Goal: Task Accomplishment & Management: Use online tool/utility

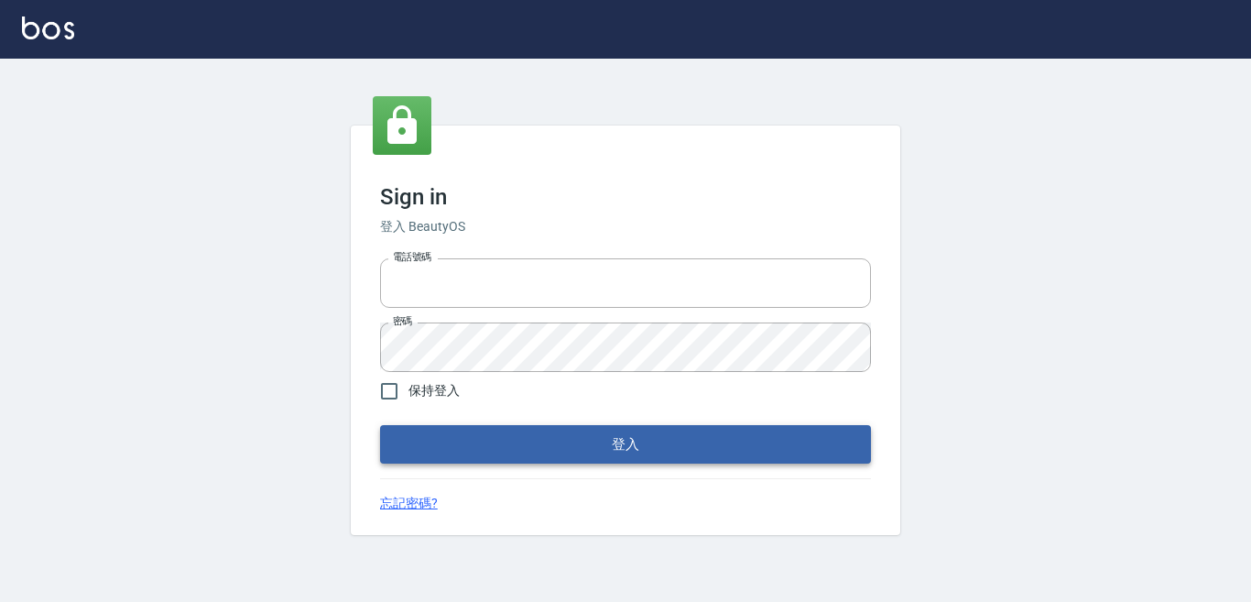
type input "0228278166"
click at [690, 434] on button "登入" at bounding box center [625, 444] width 491 height 38
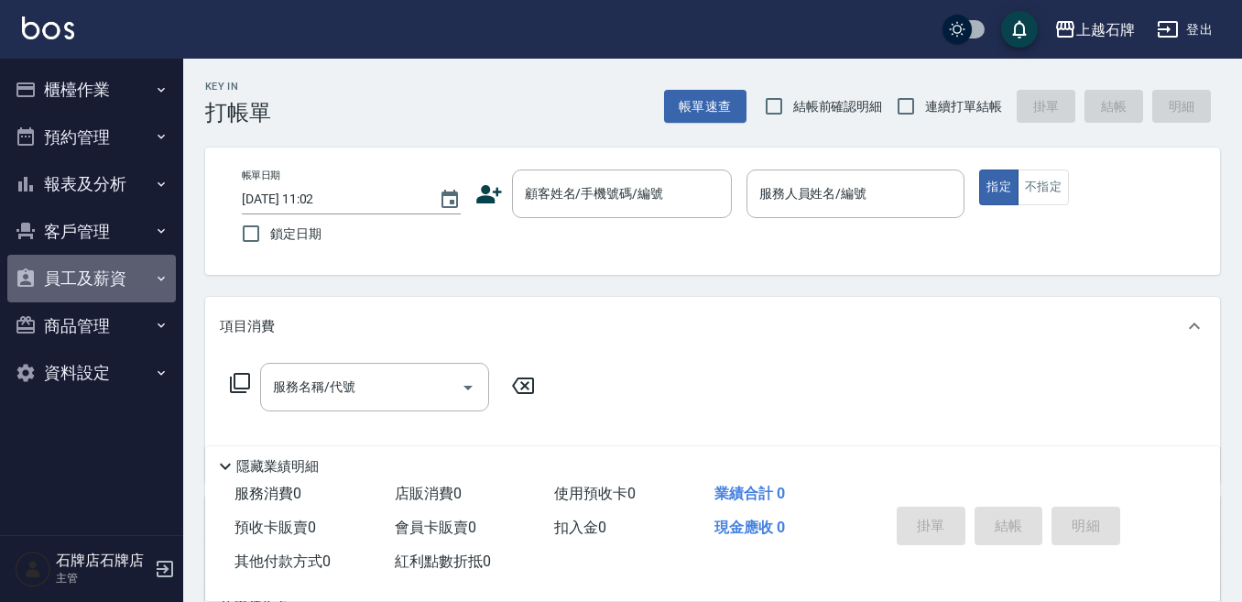
click at [122, 276] on button "員工及薪資" at bounding box center [91, 279] width 168 height 48
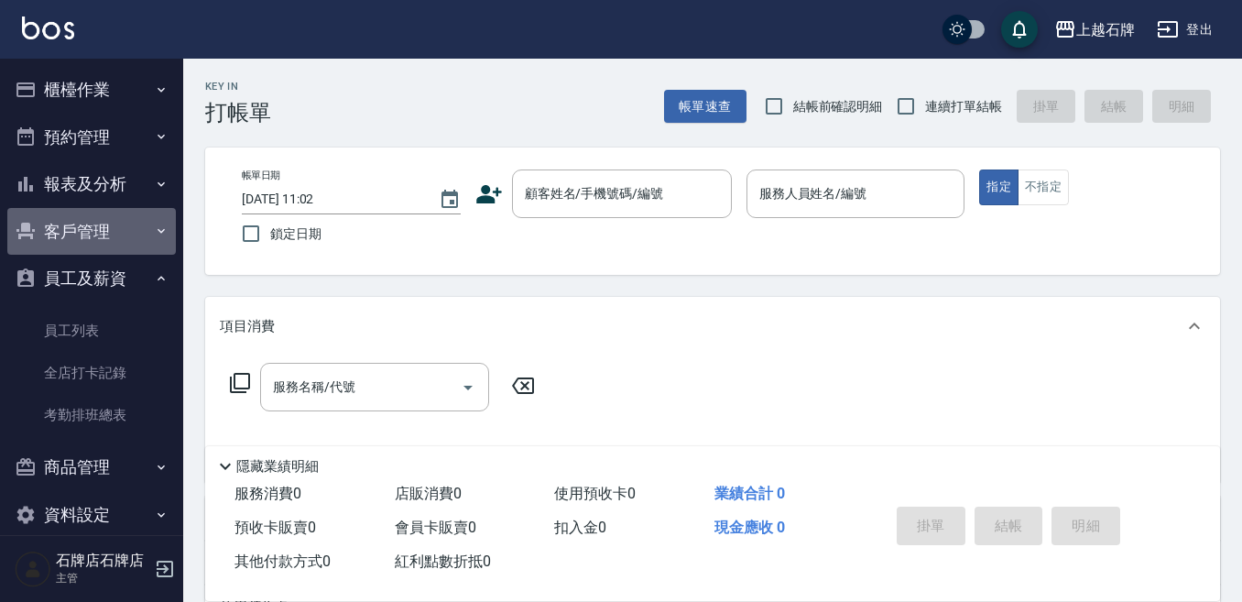
click at [134, 252] on button "客戶管理" at bounding box center [91, 232] width 168 height 48
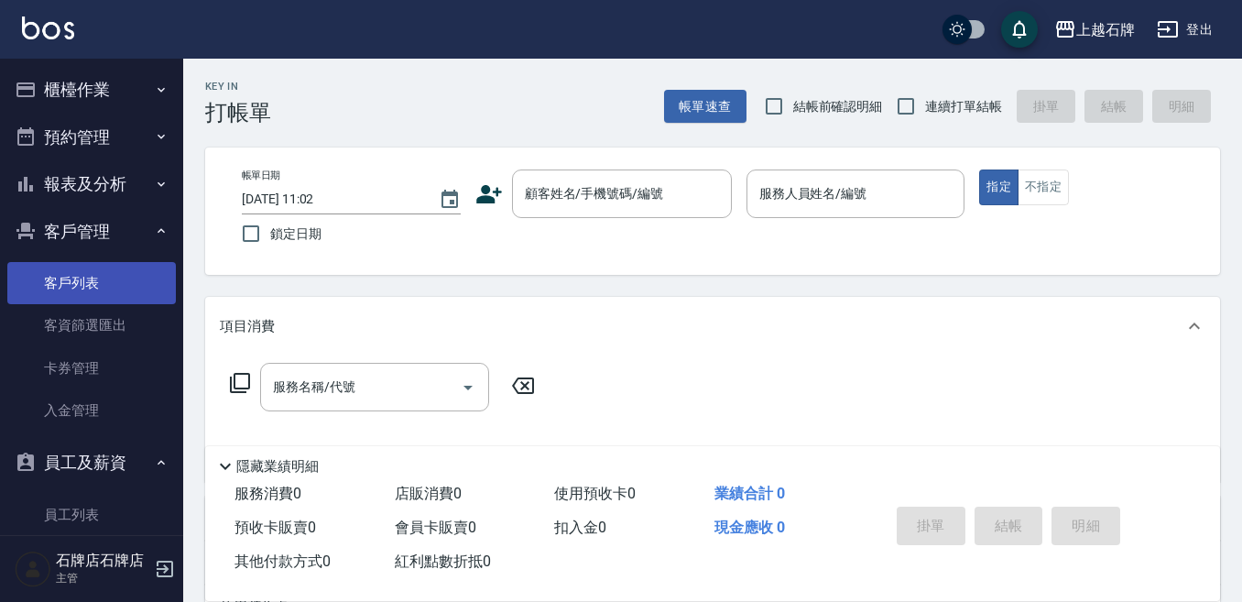
click at [113, 294] on link "客戶列表" at bounding box center [91, 283] width 168 height 42
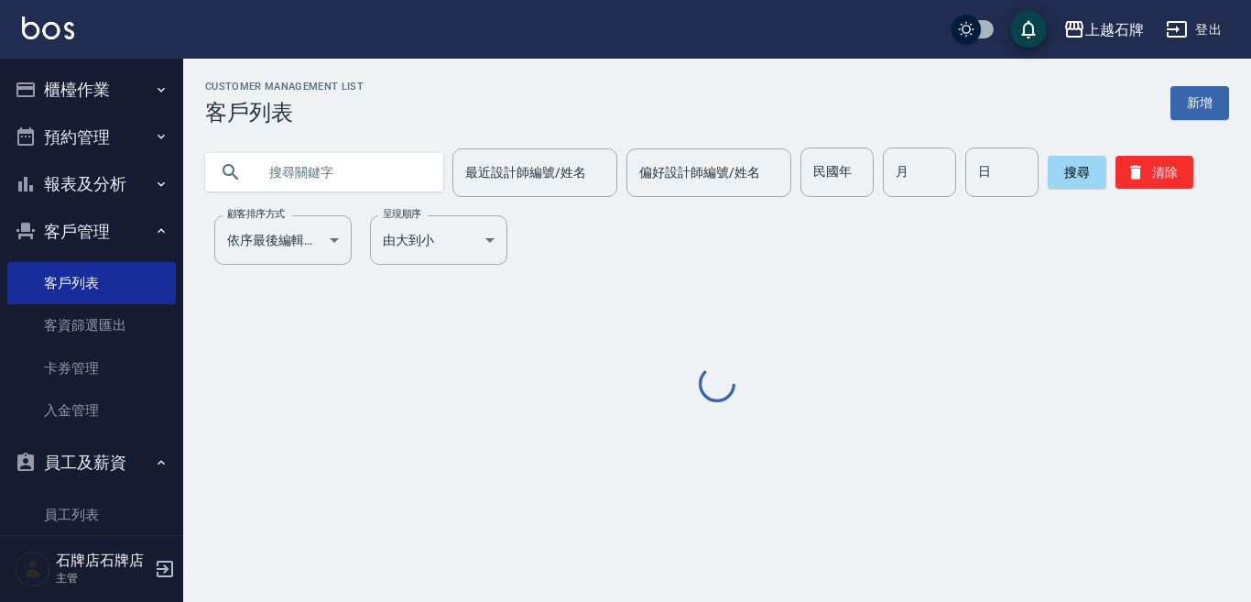
click at [342, 179] on input "text" at bounding box center [342, 171] width 172 height 49
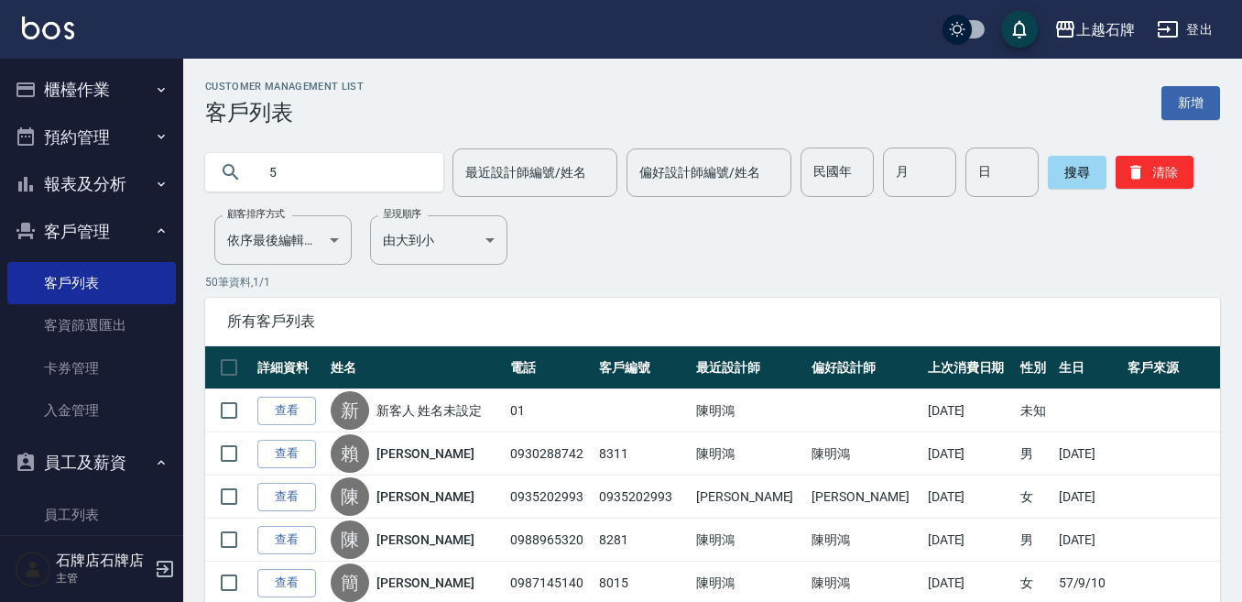
type input "5"
click at [306, 169] on input "5" at bounding box center [342, 171] width 172 height 49
type input "張維哲"
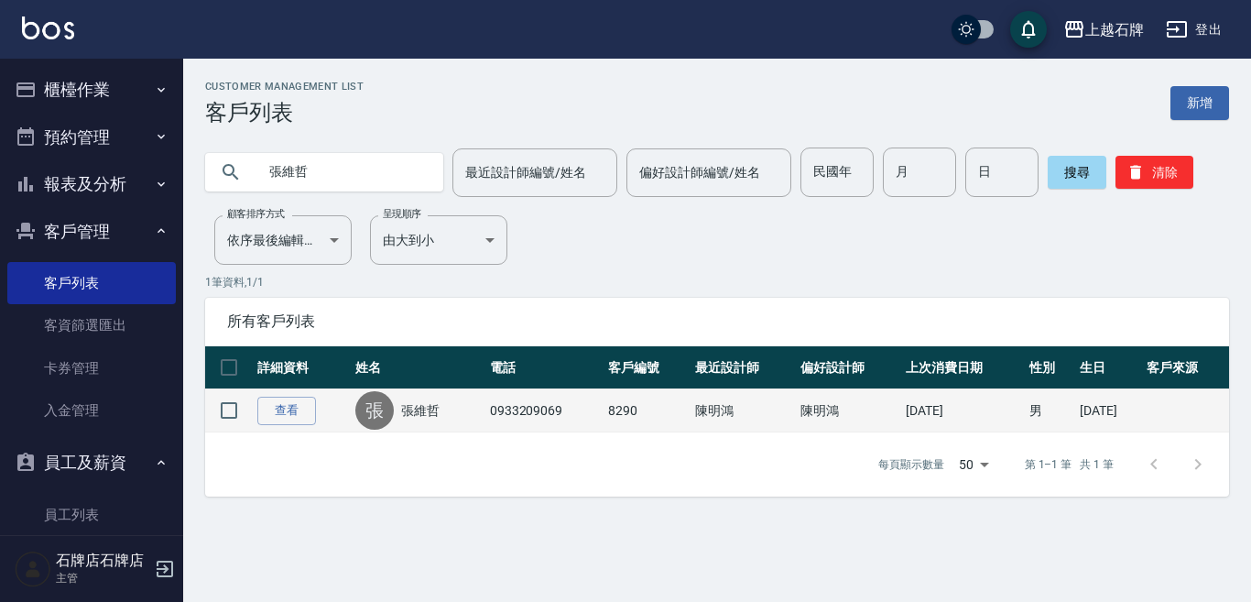
click at [431, 411] on link "張維哲" at bounding box center [420, 410] width 38 height 18
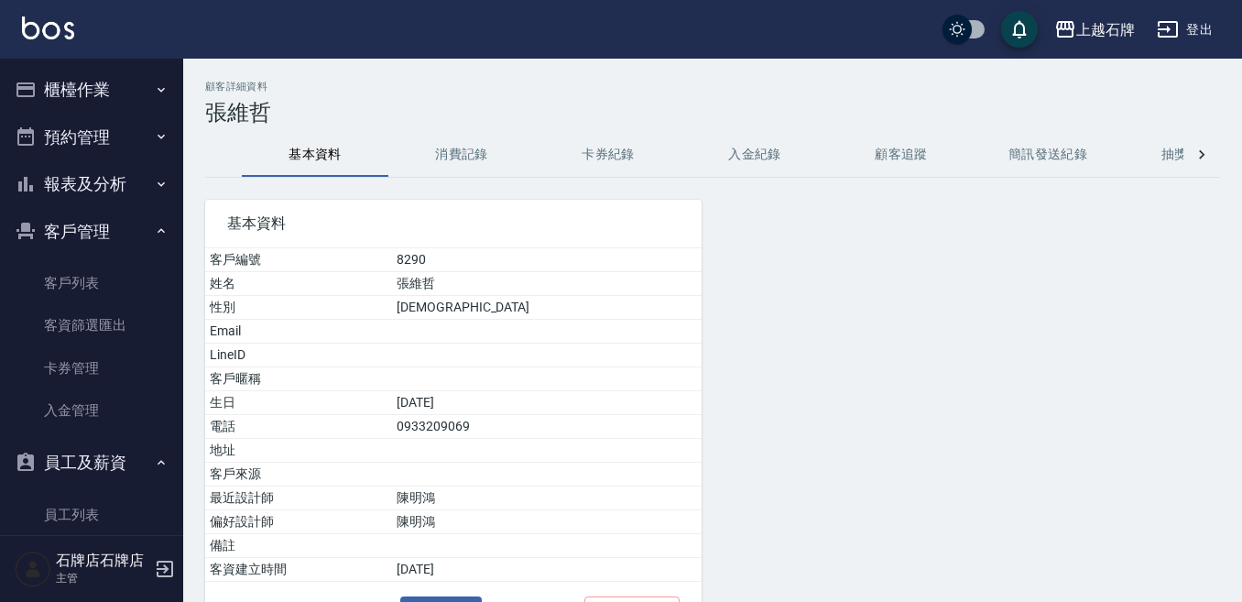
drag, startPoint x: 460, startPoint y: 133, endPoint x: 475, endPoint y: 138, distance: 16.5
click at [461, 133] on button "消費記錄" at bounding box center [461, 155] width 146 height 44
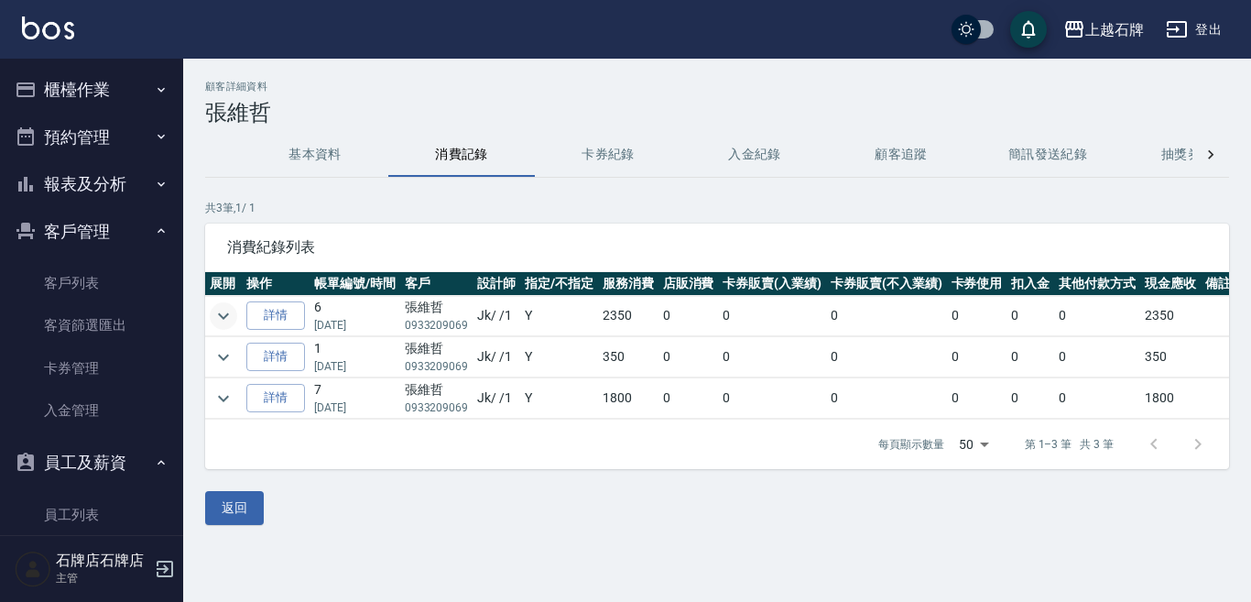
click at [230, 311] on icon "expand row" at bounding box center [223, 316] width 22 height 22
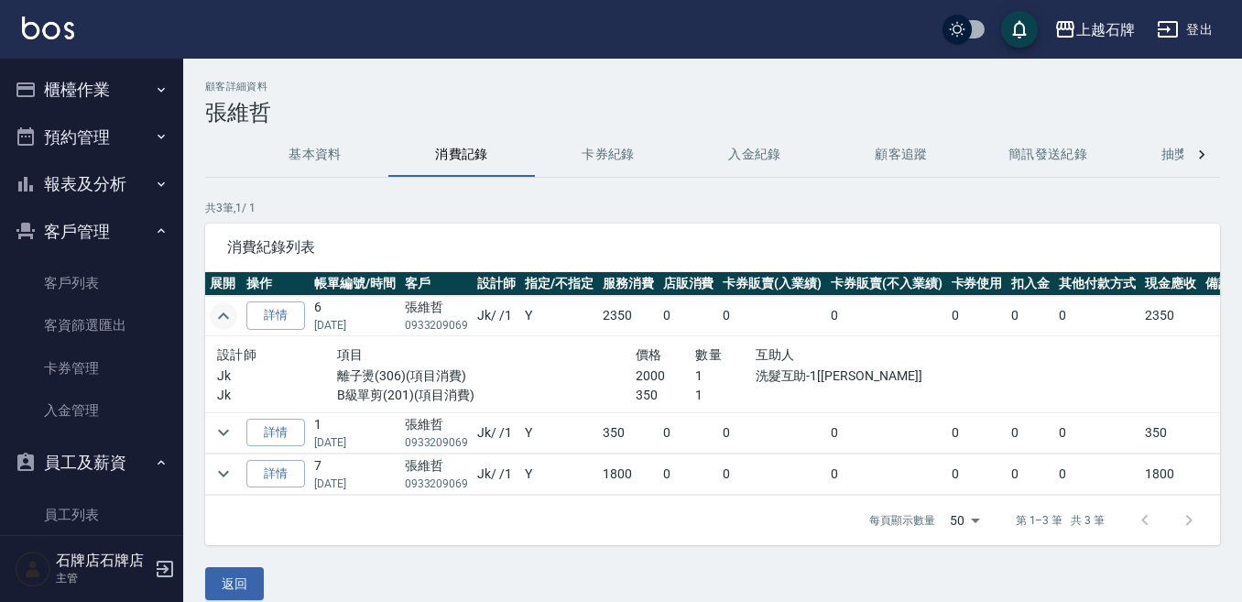
click at [208, 472] on td at bounding box center [223, 473] width 37 height 40
click at [216, 472] on icon "expand row" at bounding box center [223, 473] width 22 height 22
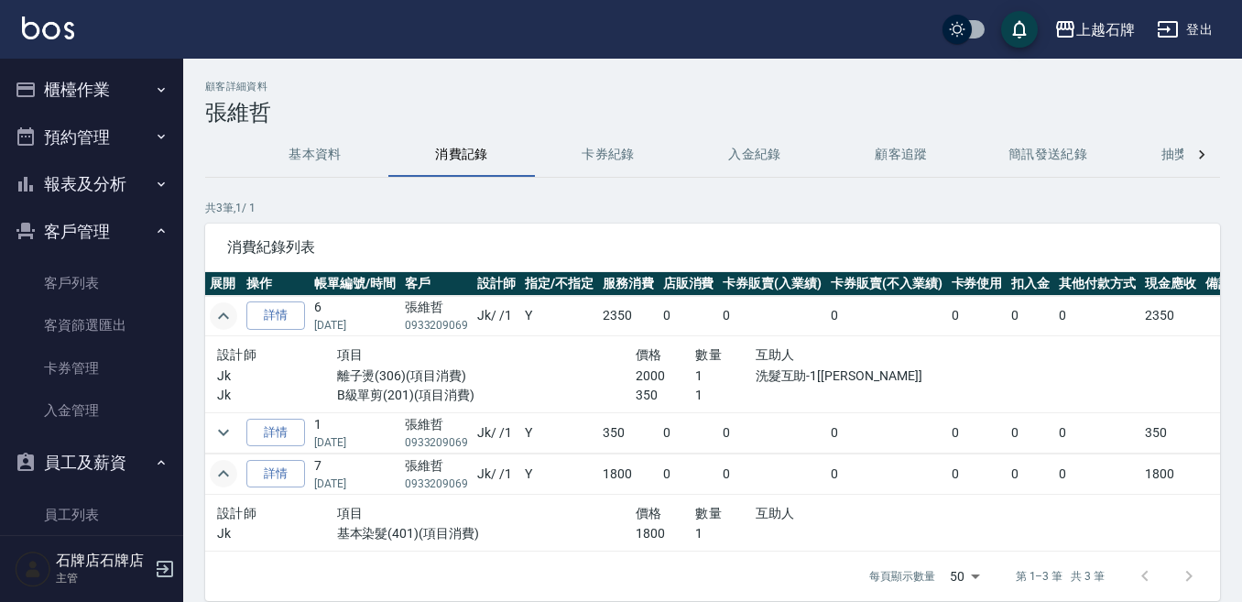
click at [223, 468] on icon "expand row" at bounding box center [223, 473] width 22 height 22
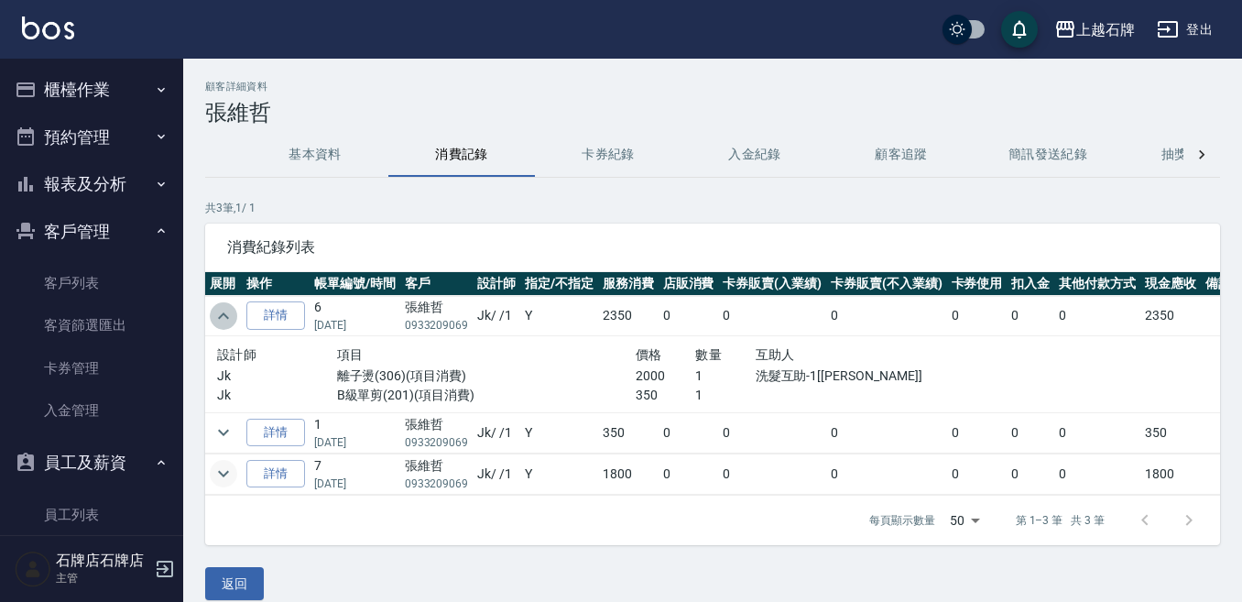
click at [232, 309] on icon "expand row" at bounding box center [223, 316] width 22 height 22
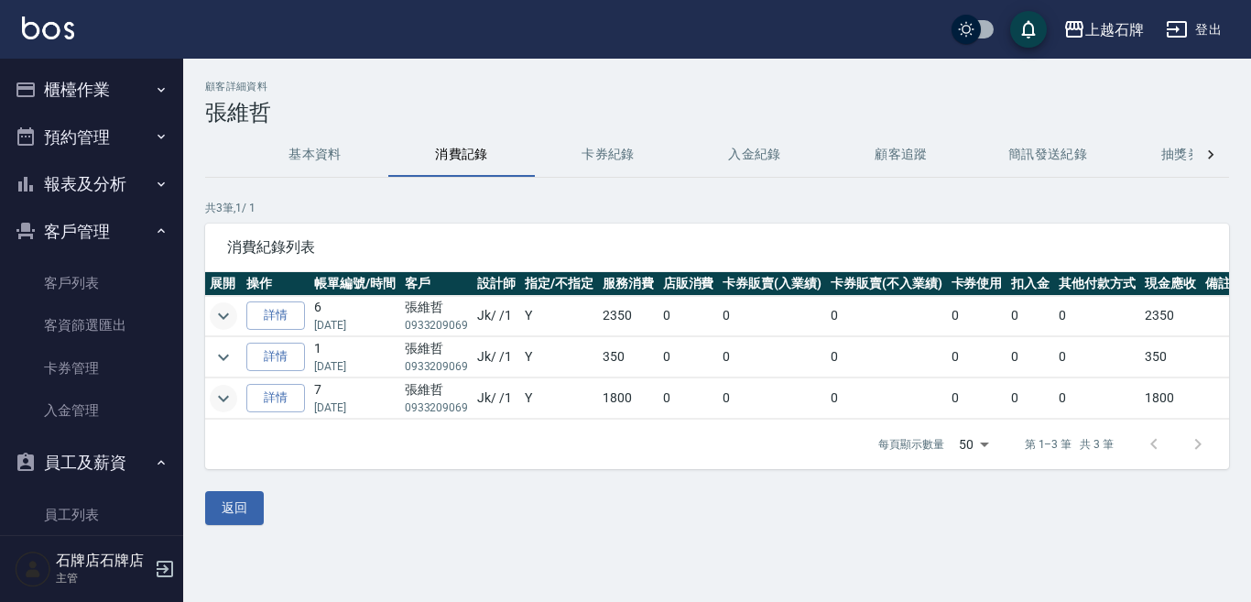
drag, startPoint x: 134, startPoint y: 103, endPoint x: 136, endPoint y: 93, distance: 10.2
click at [134, 103] on button "櫃檯作業" at bounding box center [91, 90] width 168 height 48
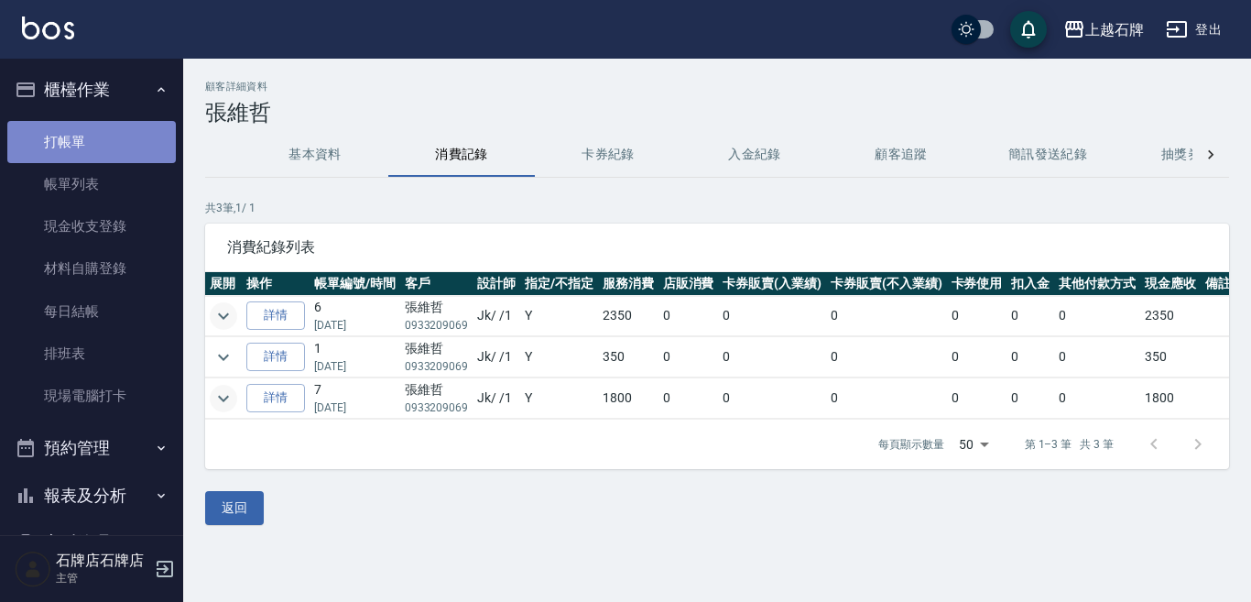
click at [123, 132] on link "打帳單" at bounding box center [91, 142] width 168 height 42
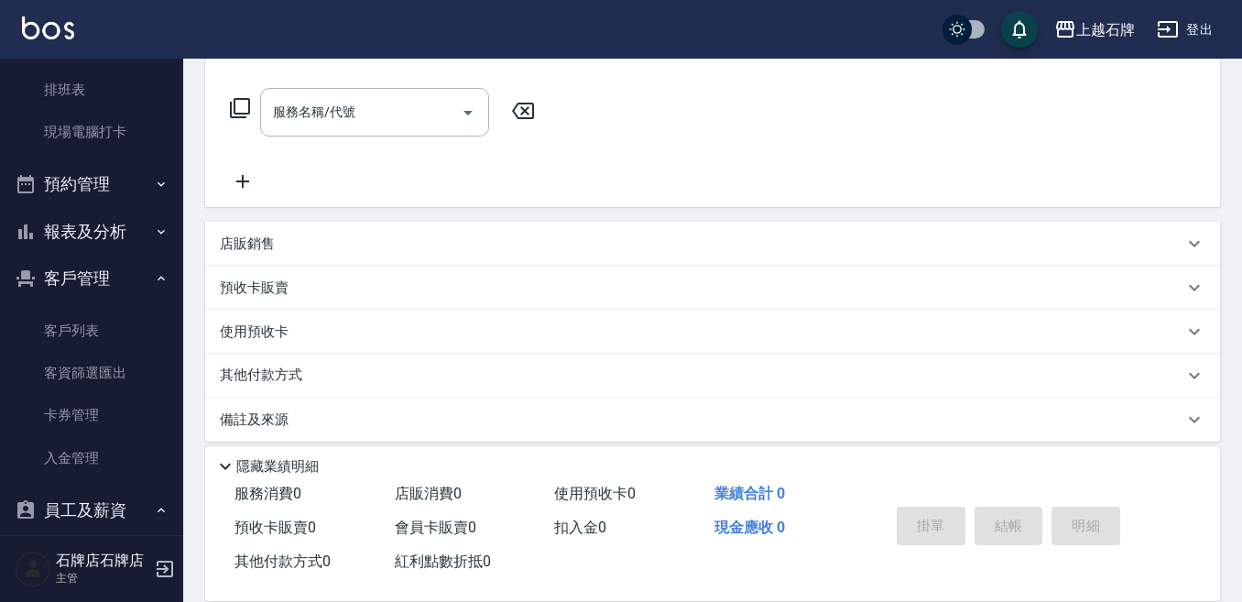
scroll to position [245, 0]
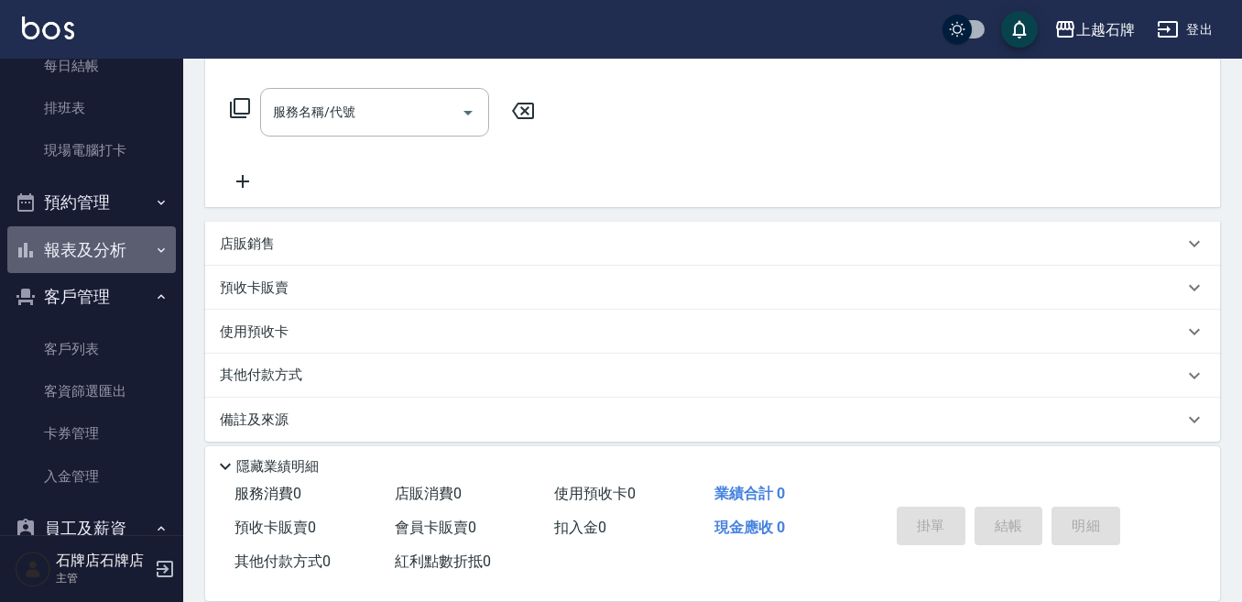
click at [127, 261] on button "報表及分析" at bounding box center [91, 250] width 168 height 48
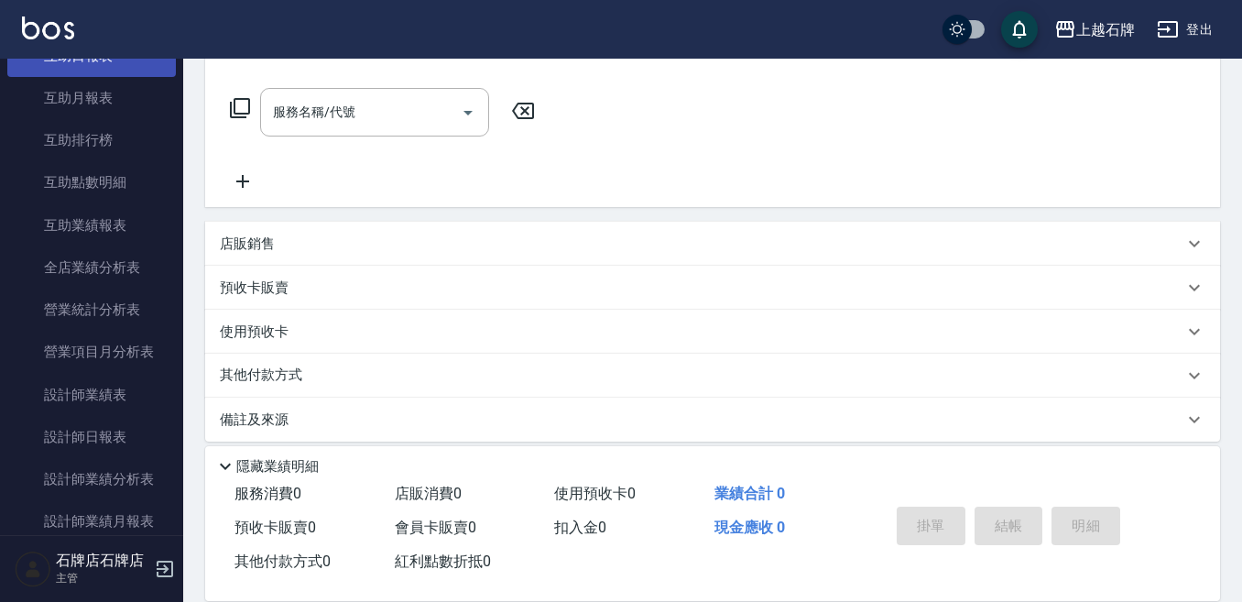
scroll to position [795, 0]
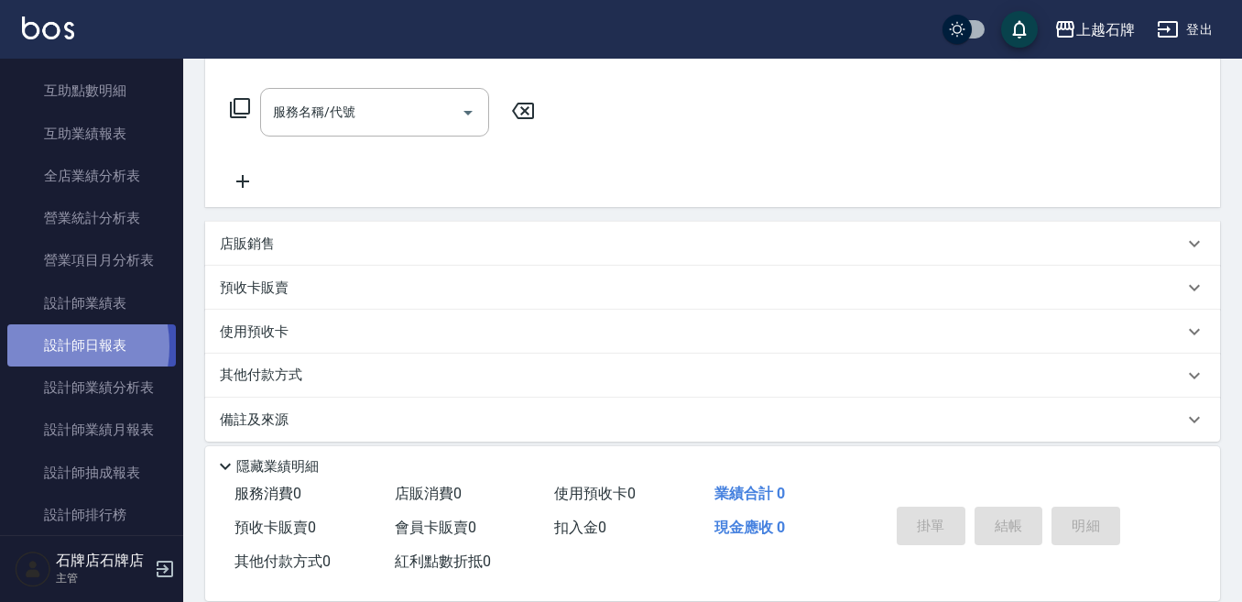
click at [41, 346] on link "設計師日報表" at bounding box center [91, 345] width 168 height 42
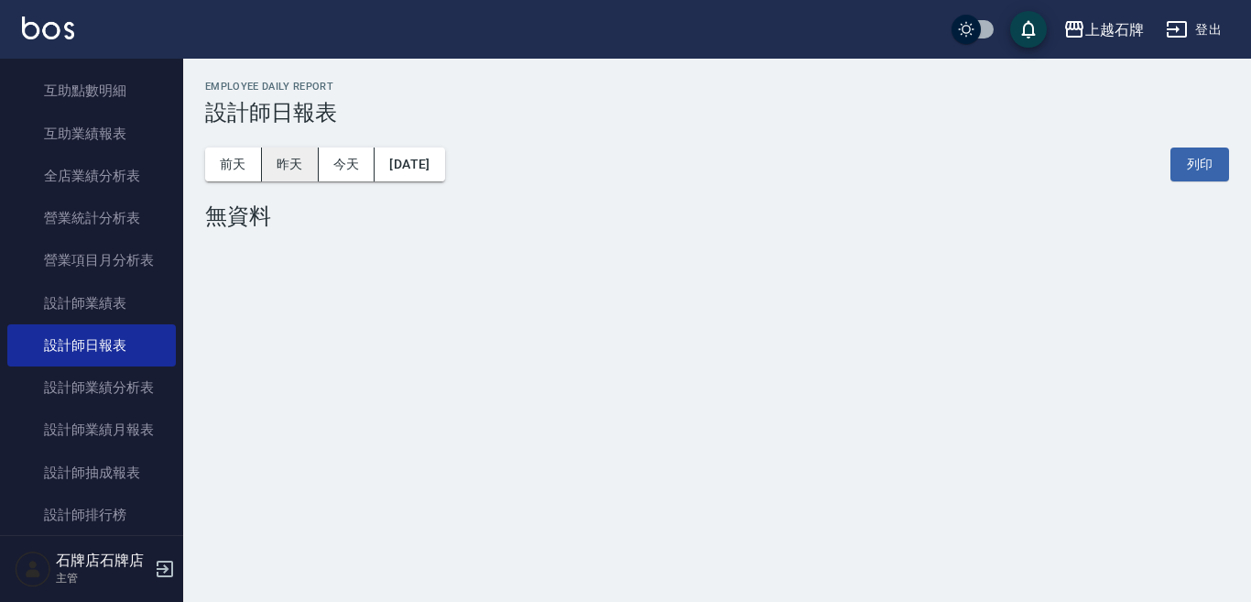
click at [273, 156] on button "昨天" at bounding box center [290, 164] width 57 height 34
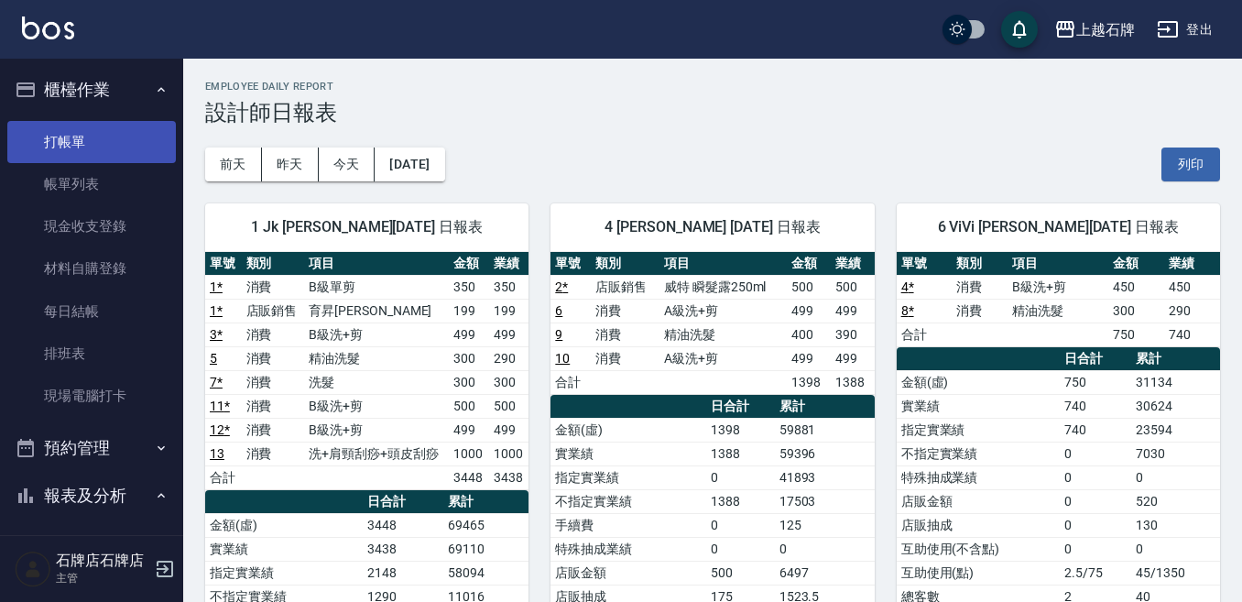
click at [118, 144] on link "打帳單" at bounding box center [91, 142] width 168 height 42
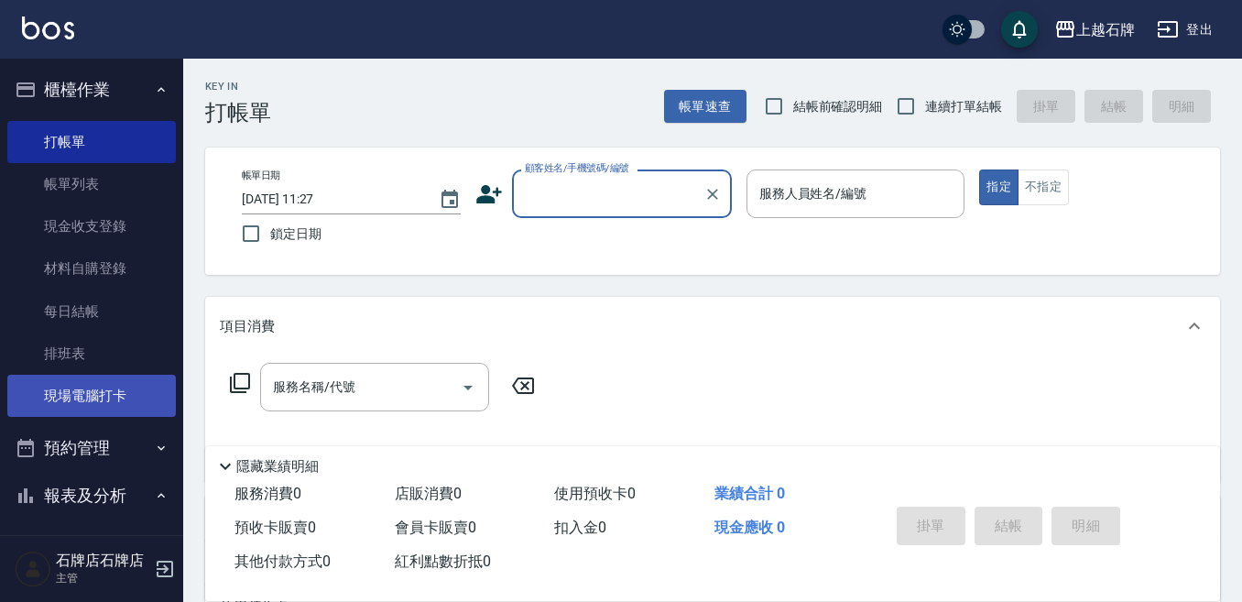
click at [107, 402] on link "現場電腦打卡" at bounding box center [91, 395] width 168 height 42
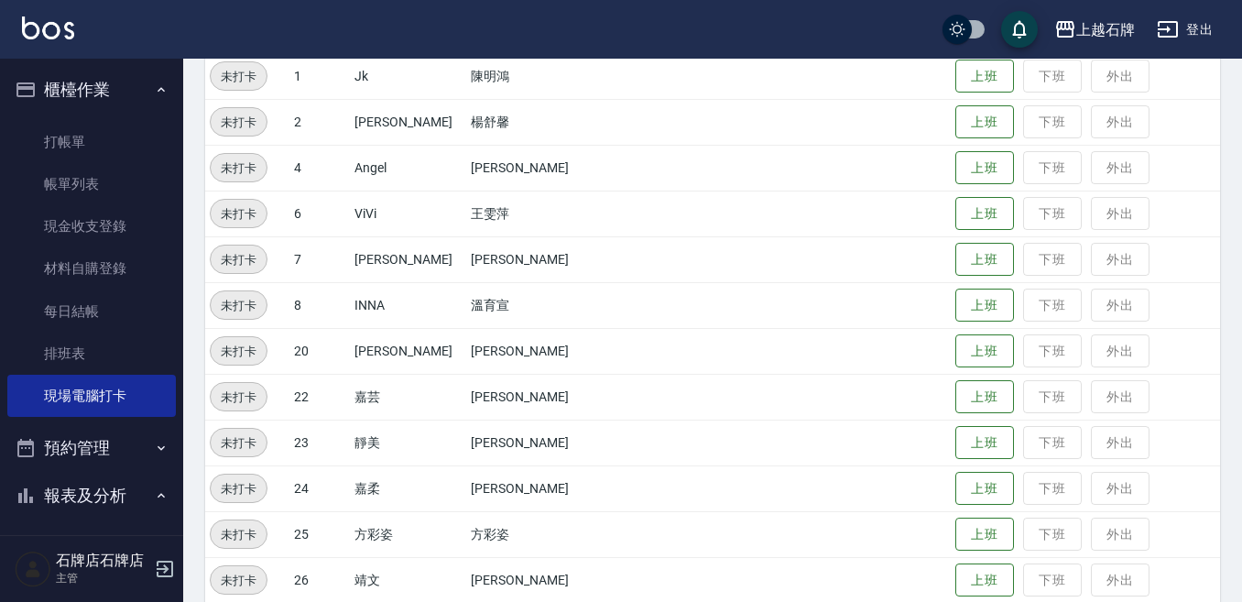
scroll to position [275, 0]
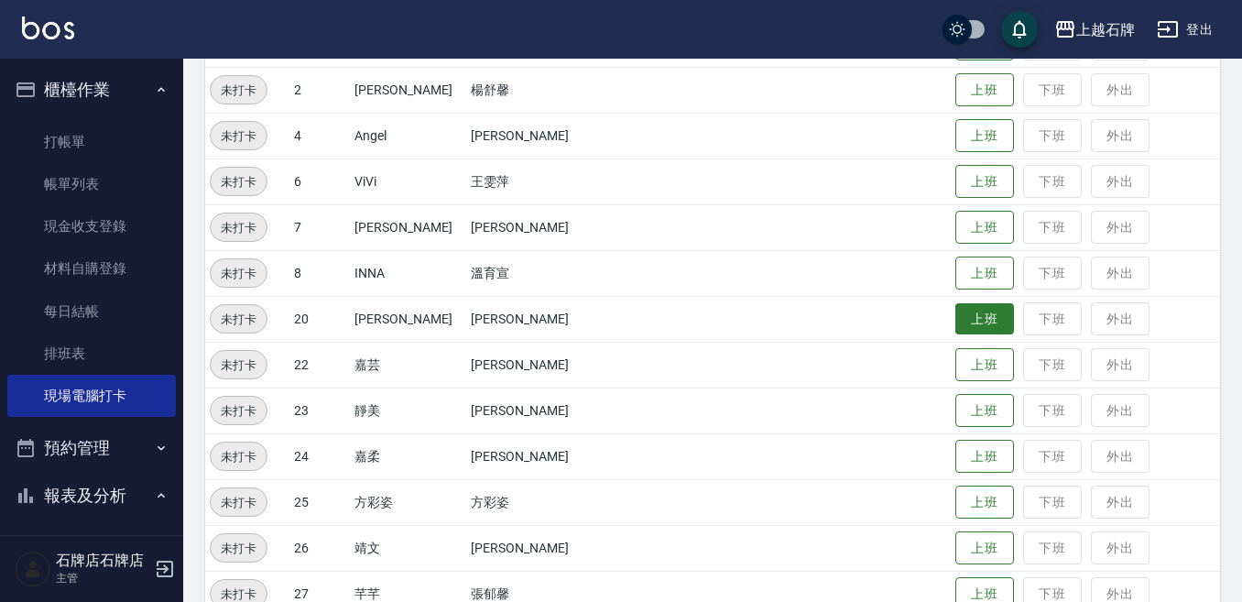
click at [968, 324] on button "上班" at bounding box center [984, 319] width 59 height 32
